Goal: Task Accomplishment & Management: Use online tool/utility

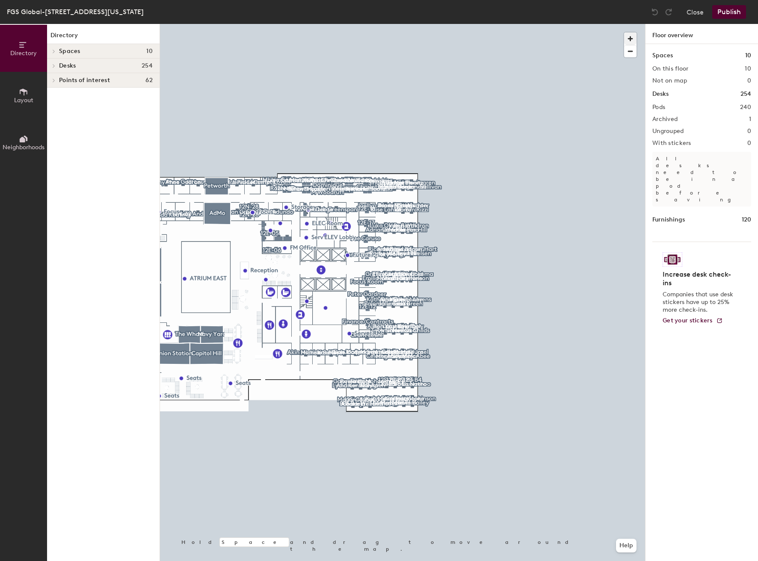
click at [628, 38] on span "button" at bounding box center [630, 39] width 12 height 12
click at [629, 38] on span "button" at bounding box center [630, 39] width 12 height 12
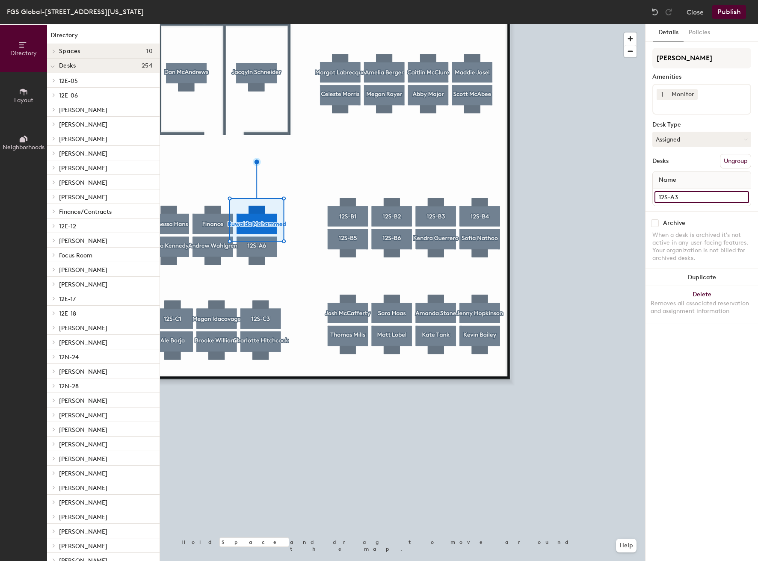
drag, startPoint x: 689, startPoint y: 196, endPoint x: 650, endPoint y: 195, distance: 39.8
click at [650, 195] on div "Details Policies [PERSON_NAME] Amenities 1 Monitor Desk Type Assigned Desks Ung…" at bounding box center [702, 292] width 113 height 537
click at [722, 53] on input "[PERSON_NAME]" at bounding box center [702, 58] width 99 height 21
click at [644, 58] on div "Directory Layout Neighborhoods Directory Spaces 10 AdMo [GEOGRAPHIC_DATA] [GEOG…" at bounding box center [379, 292] width 758 height 537
paste input "12S-A3"
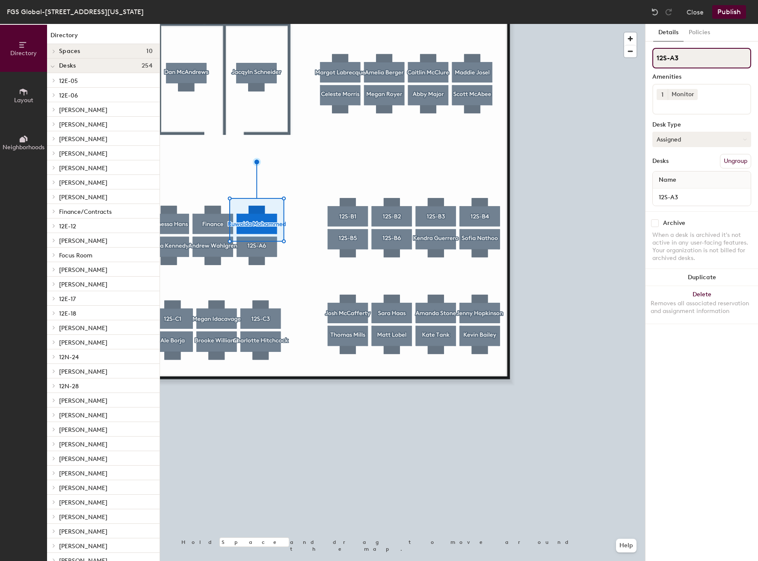
type input "12S-A3"
click at [689, 142] on button "Assigned" at bounding box center [702, 139] width 99 height 15
click at [669, 193] on div "Hoteled" at bounding box center [696, 191] width 86 height 13
click at [733, 17] on button "Publish" at bounding box center [729, 12] width 34 height 14
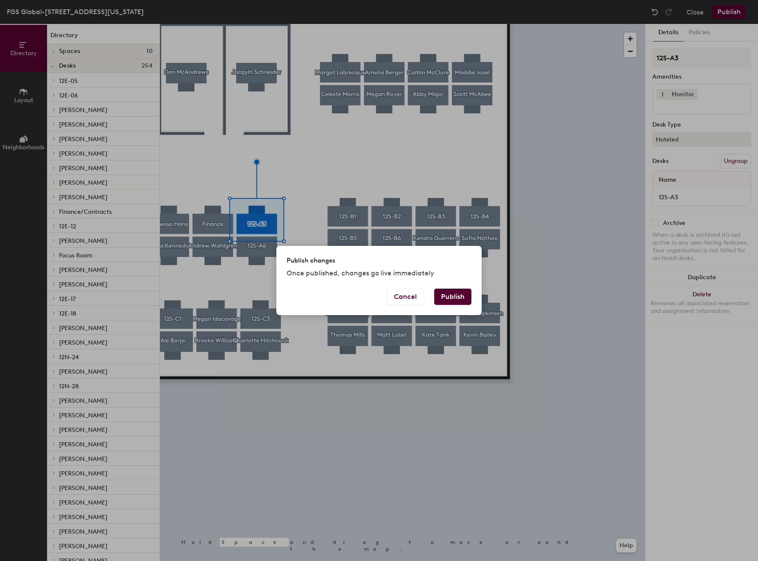
click at [456, 294] on button "Publish" at bounding box center [452, 297] width 37 height 16
